Goal: Task Accomplishment & Management: Manage account settings

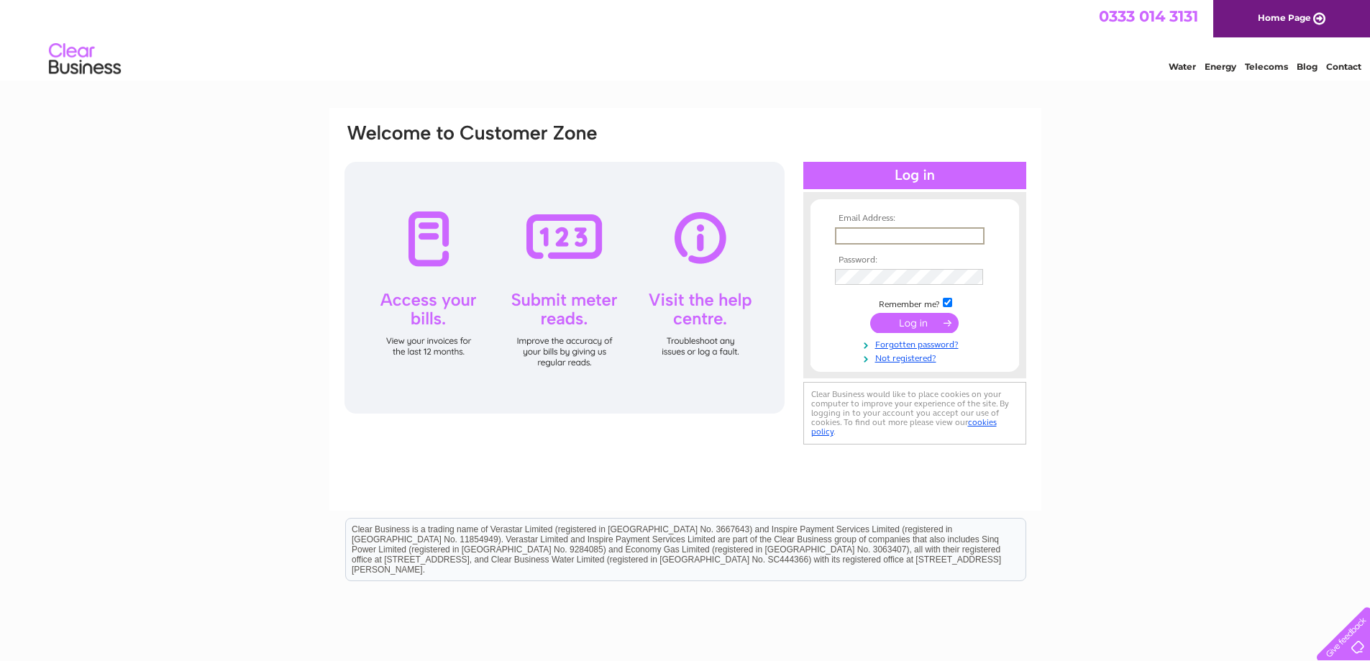
click at [883, 232] on input "text" at bounding box center [910, 235] width 150 height 17
paste input "vuralsoyoral@gmail.com"
type input "vuralsoyoral@gmail.com"
click at [882, 329] on input "submit" at bounding box center [914, 323] width 88 height 20
click at [895, 322] on input "submit" at bounding box center [914, 321] width 88 height 20
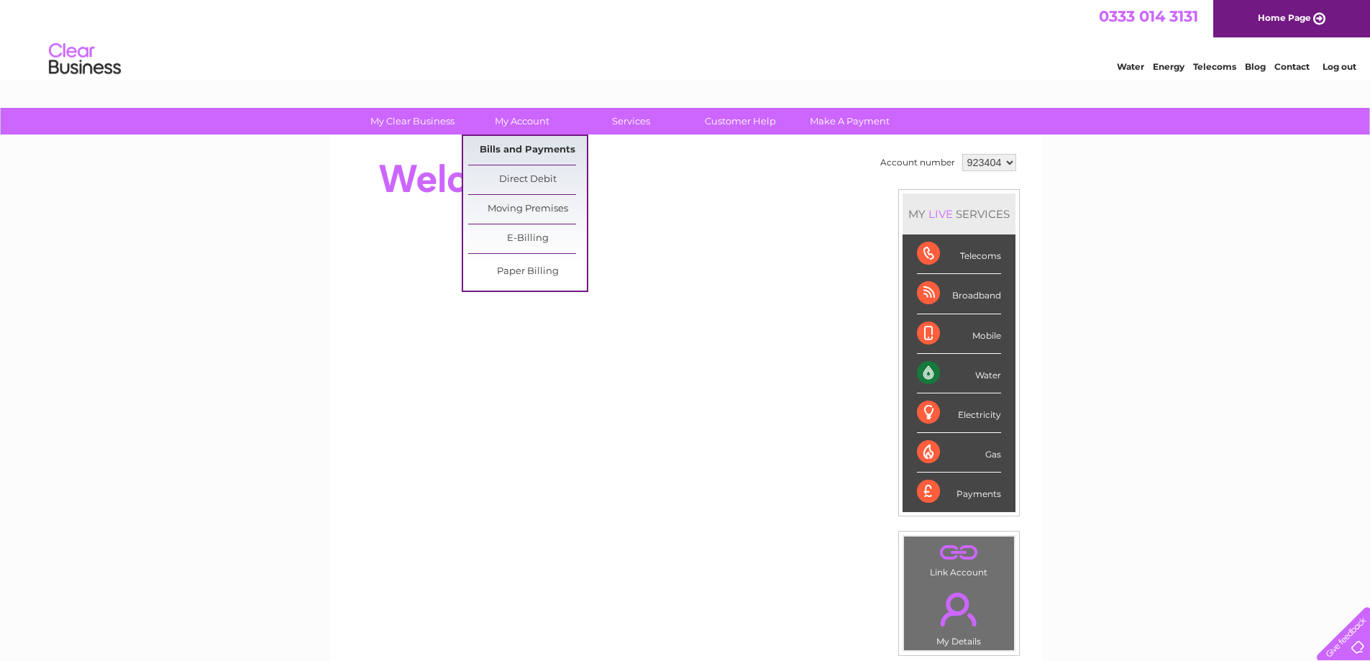
click at [519, 152] on link "Bills and Payments" at bounding box center [527, 150] width 119 height 29
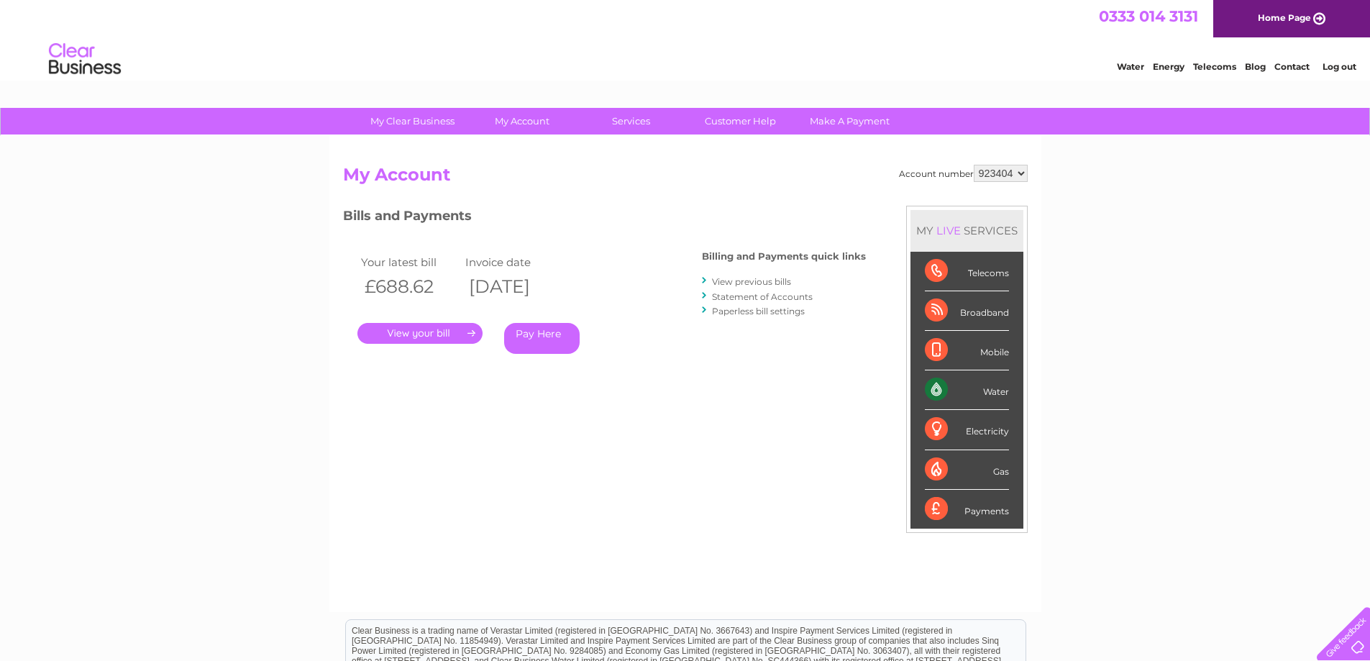
click at [769, 283] on link "View previous bills" at bounding box center [751, 281] width 79 height 11
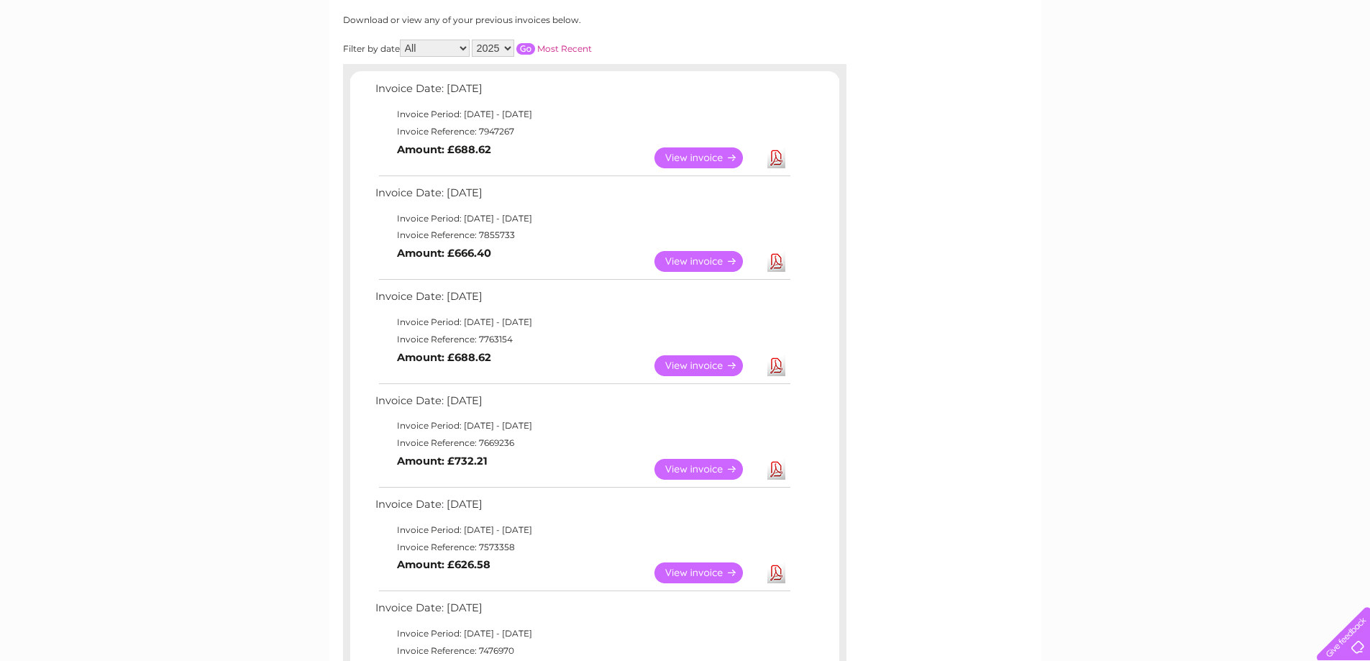
scroll to position [239, 0]
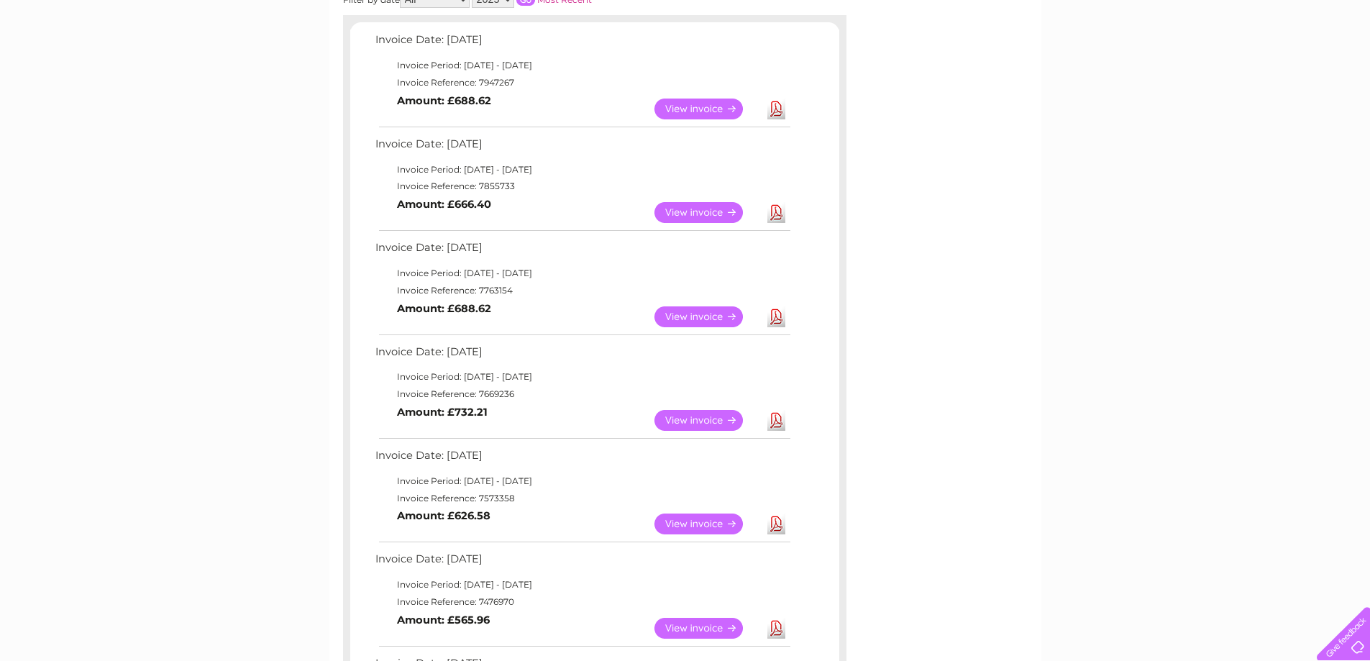
click at [690, 418] on link "View" at bounding box center [707, 420] width 106 height 21
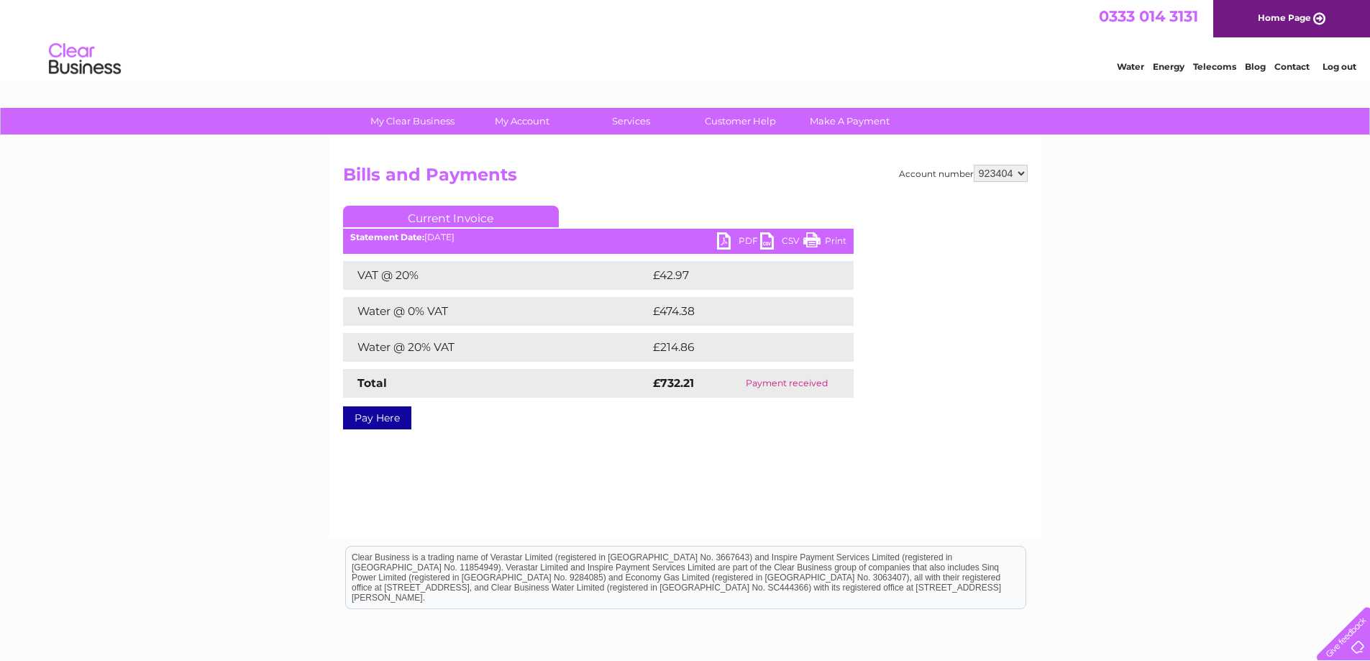
click at [738, 237] on link "PDF" at bounding box center [738, 242] width 43 height 21
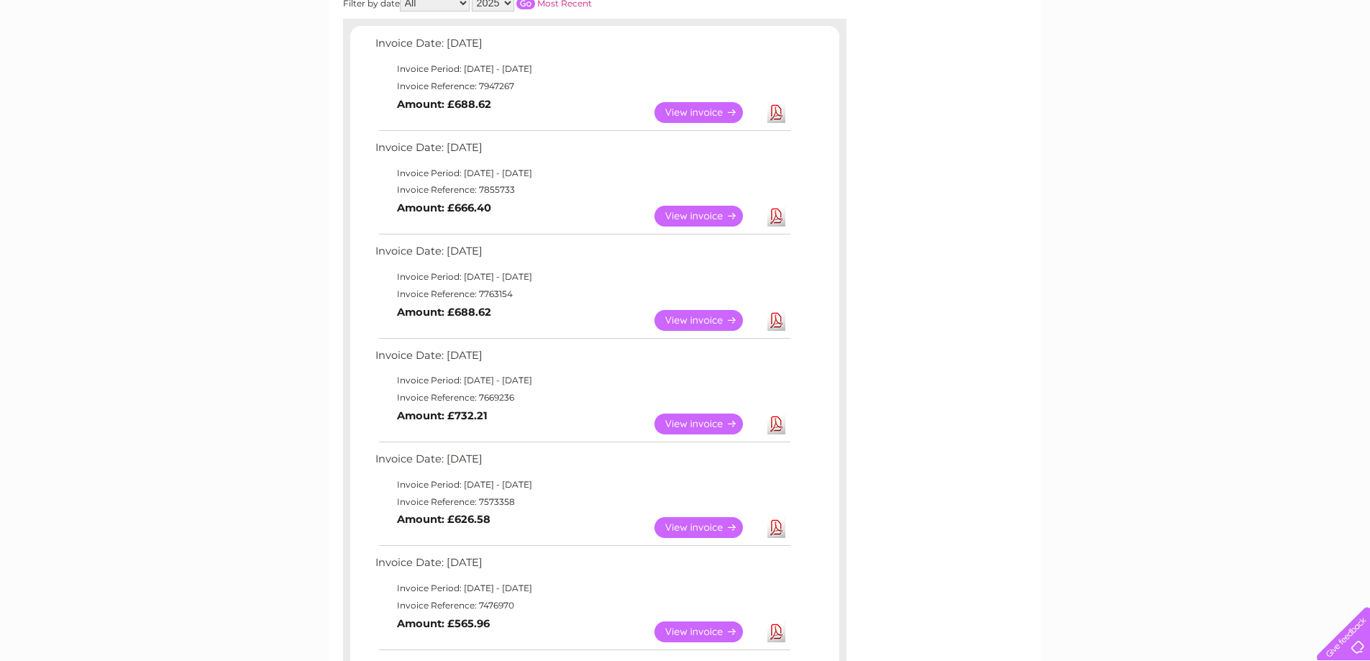
click at [693, 324] on link "View" at bounding box center [707, 320] width 106 height 21
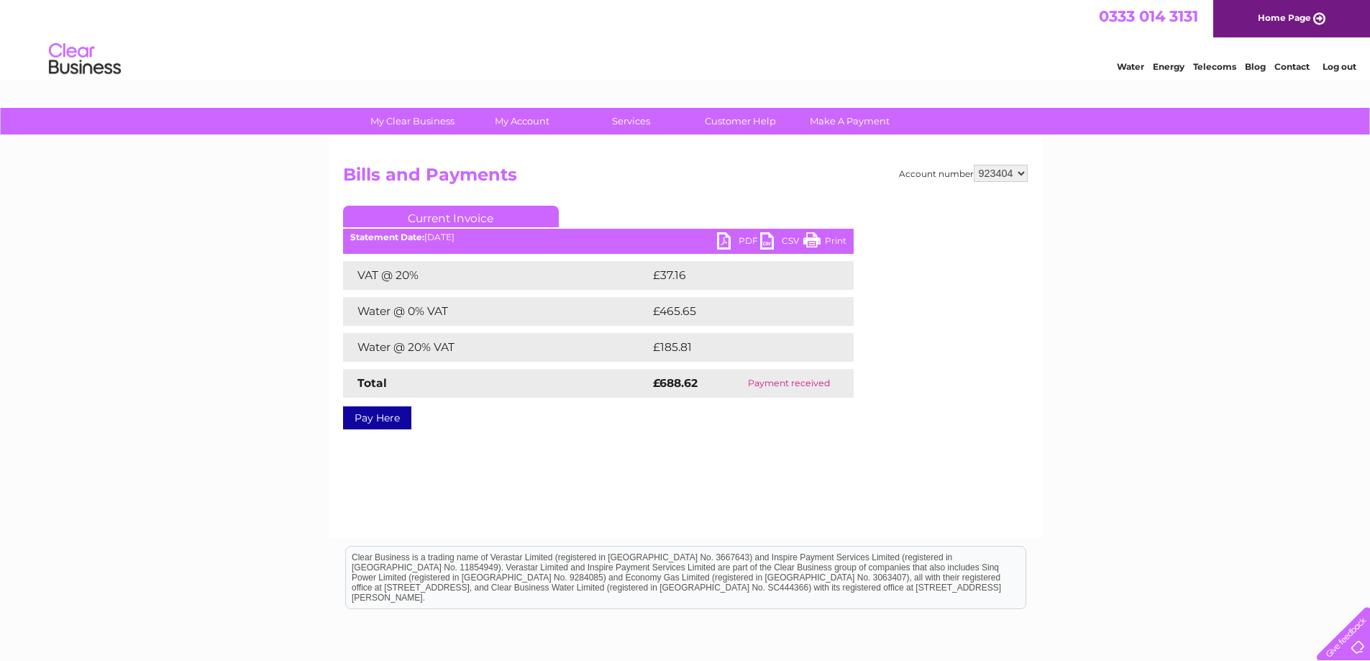
click at [825, 238] on link "Print" at bounding box center [824, 242] width 43 height 21
click at [726, 239] on link "PDF" at bounding box center [738, 242] width 43 height 21
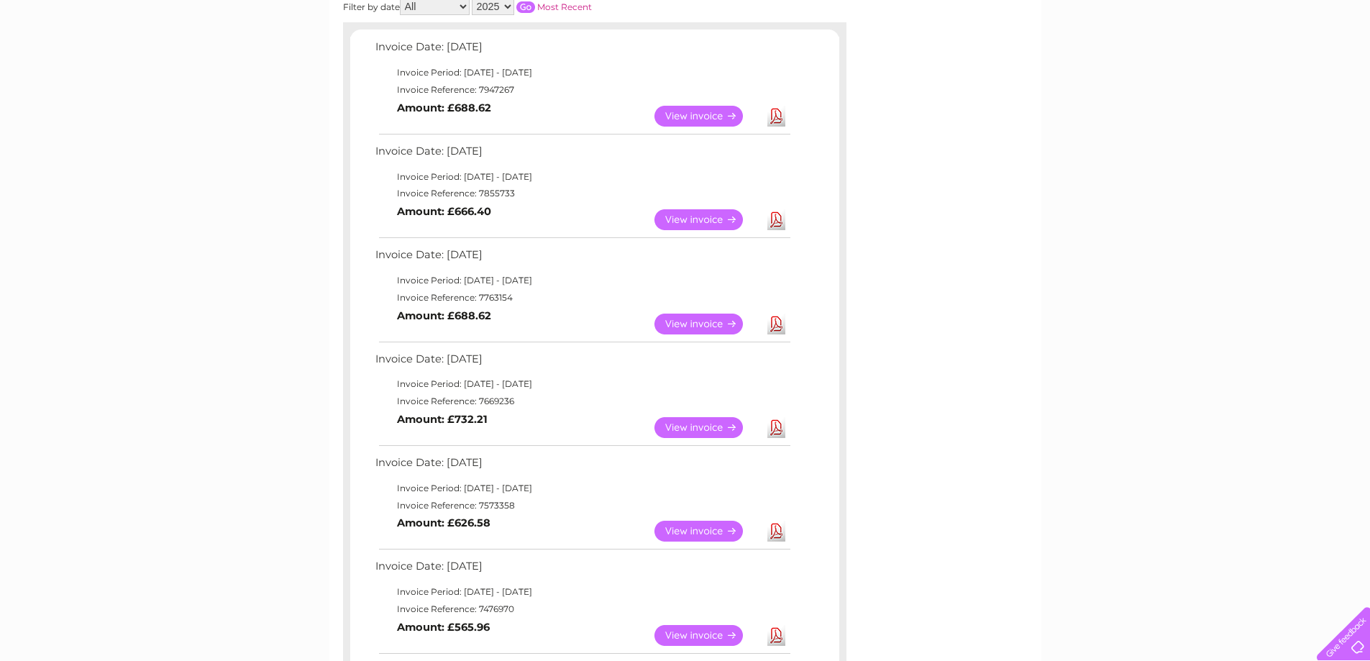
click at [703, 231] on td "View" at bounding box center [707, 220] width 113 height 28
click at [706, 218] on link "View" at bounding box center [707, 219] width 106 height 21
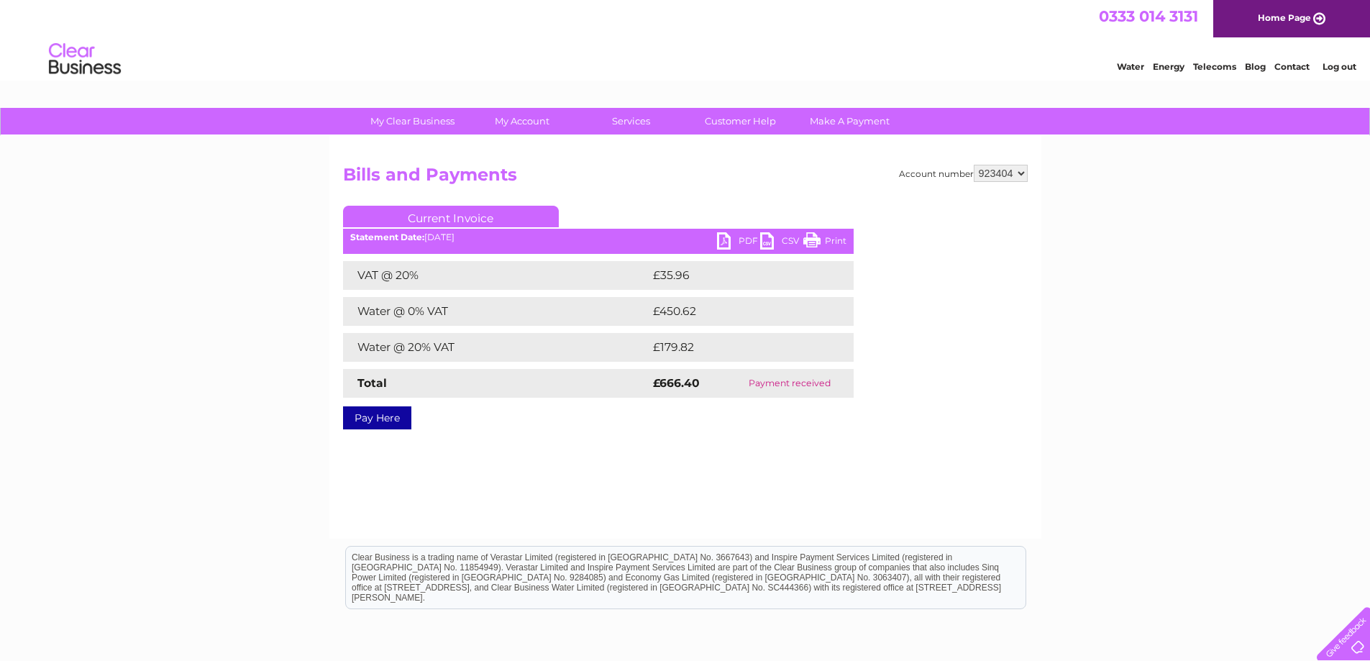
click at [726, 246] on link "PDF" at bounding box center [738, 242] width 43 height 21
